Goal: Find specific page/section: Find specific page/section

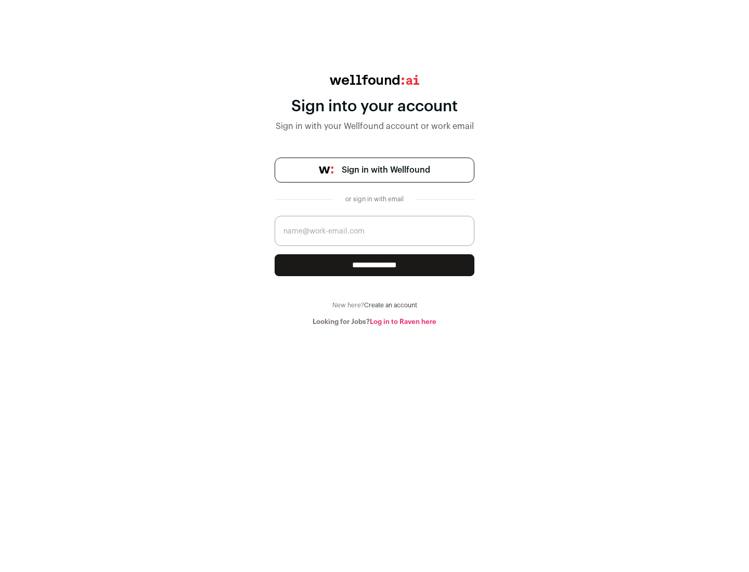
click at [385, 170] on span "Sign in with Wellfound" at bounding box center [386, 170] width 88 height 12
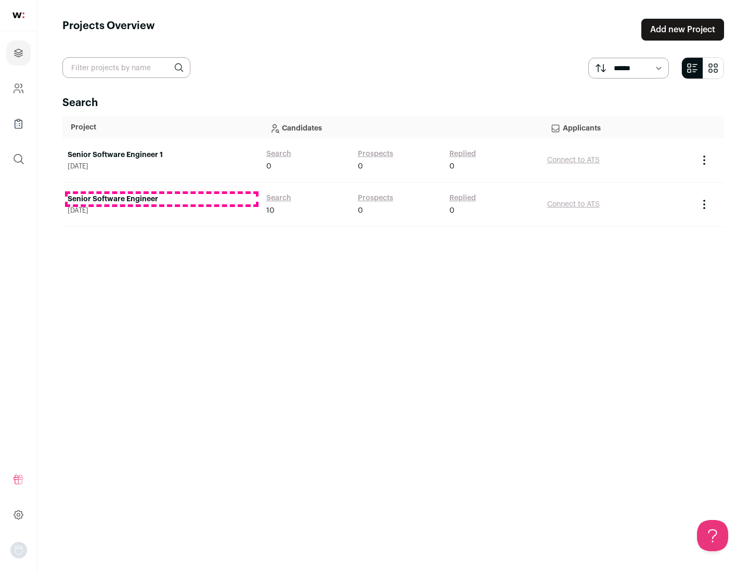
click at [161, 199] on link "Senior Software Engineer" at bounding box center [162, 199] width 188 height 10
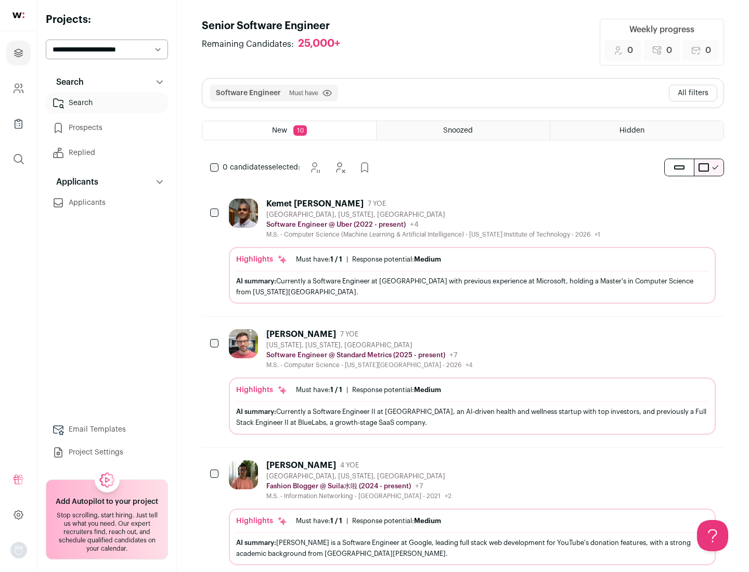
click at [463, 251] on div "Highlights Must have: 1 / 1 How many must haves have been fulfilled? | Response…" at bounding box center [472, 275] width 487 height 57
